Goal: Find specific page/section: Find specific page/section

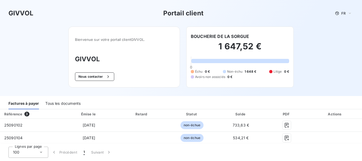
click at [72, 106] on div "Tous les documents" at bounding box center [62, 103] width 35 height 11
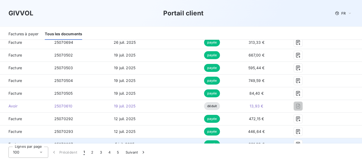
scroll to position [133, 0]
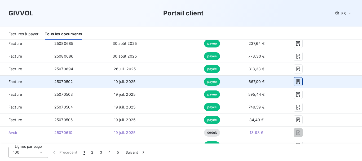
click at [296, 83] on icon "button" at bounding box center [298, 81] width 5 height 5
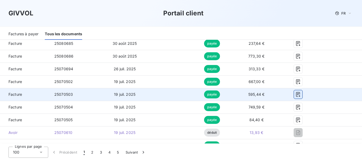
click at [296, 96] on icon "button" at bounding box center [298, 94] width 5 height 5
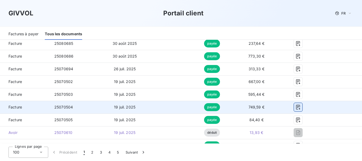
click at [296, 107] on icon "button" at bounding box center [298, 106] width 5 height 5
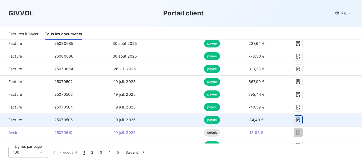
click at [296, 119] on icon "button" at bounding box center [298, 119] width 5 height 5
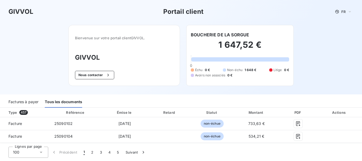
scroll to position [0, 0]
